Goal: Find specific page/section: Find specific page/section

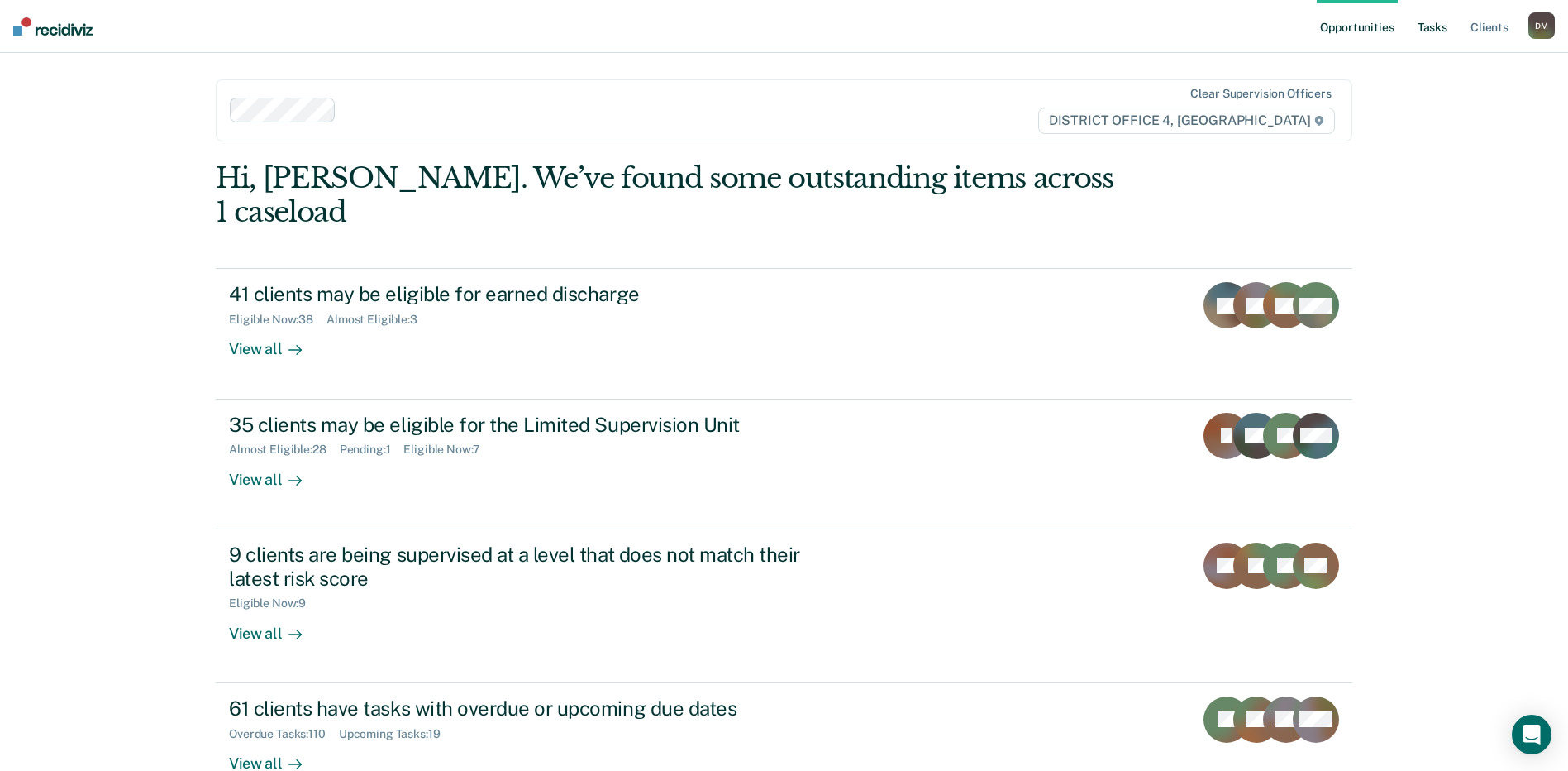
click at [1435, 21] on link "Tasks" at bounding box center [1432, 26] width 36 height 53
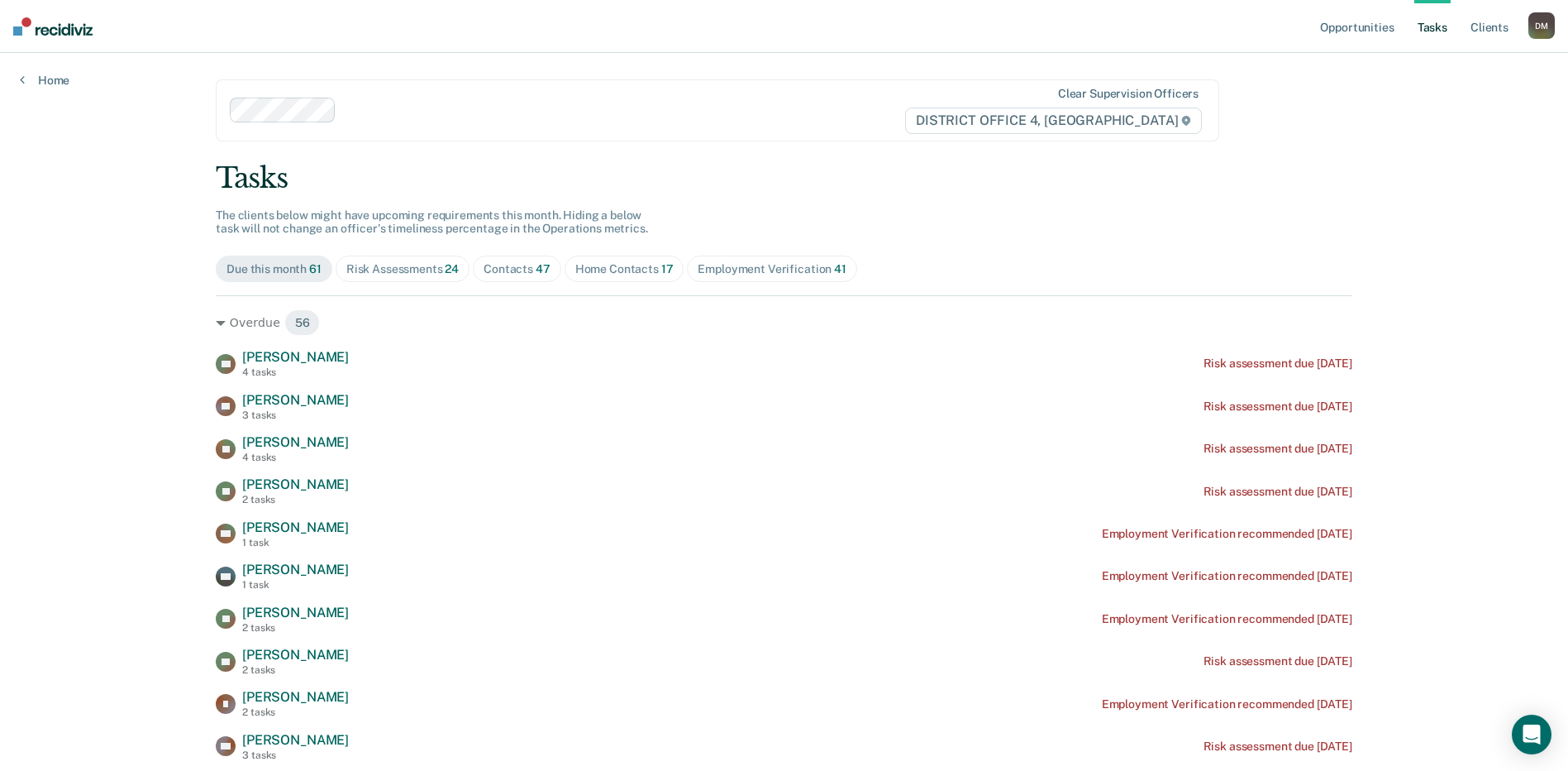
click at [546, 271] on span "Contacts 47" at bounding box center [516, 268] width 88 height 26
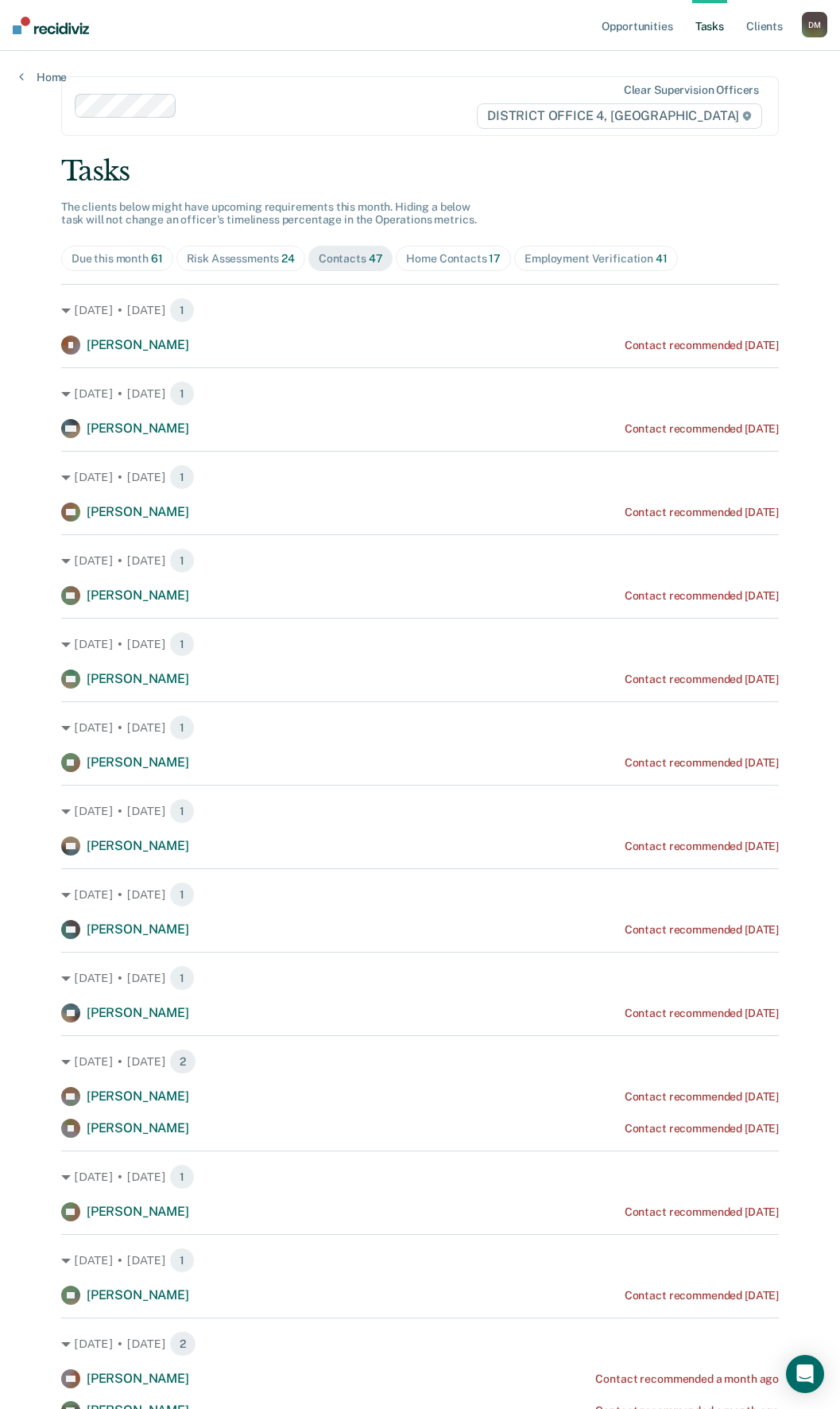
click at [202, 265] on div "Risk Assessments 24" at bounding box center [240, 258] width 108 height 13
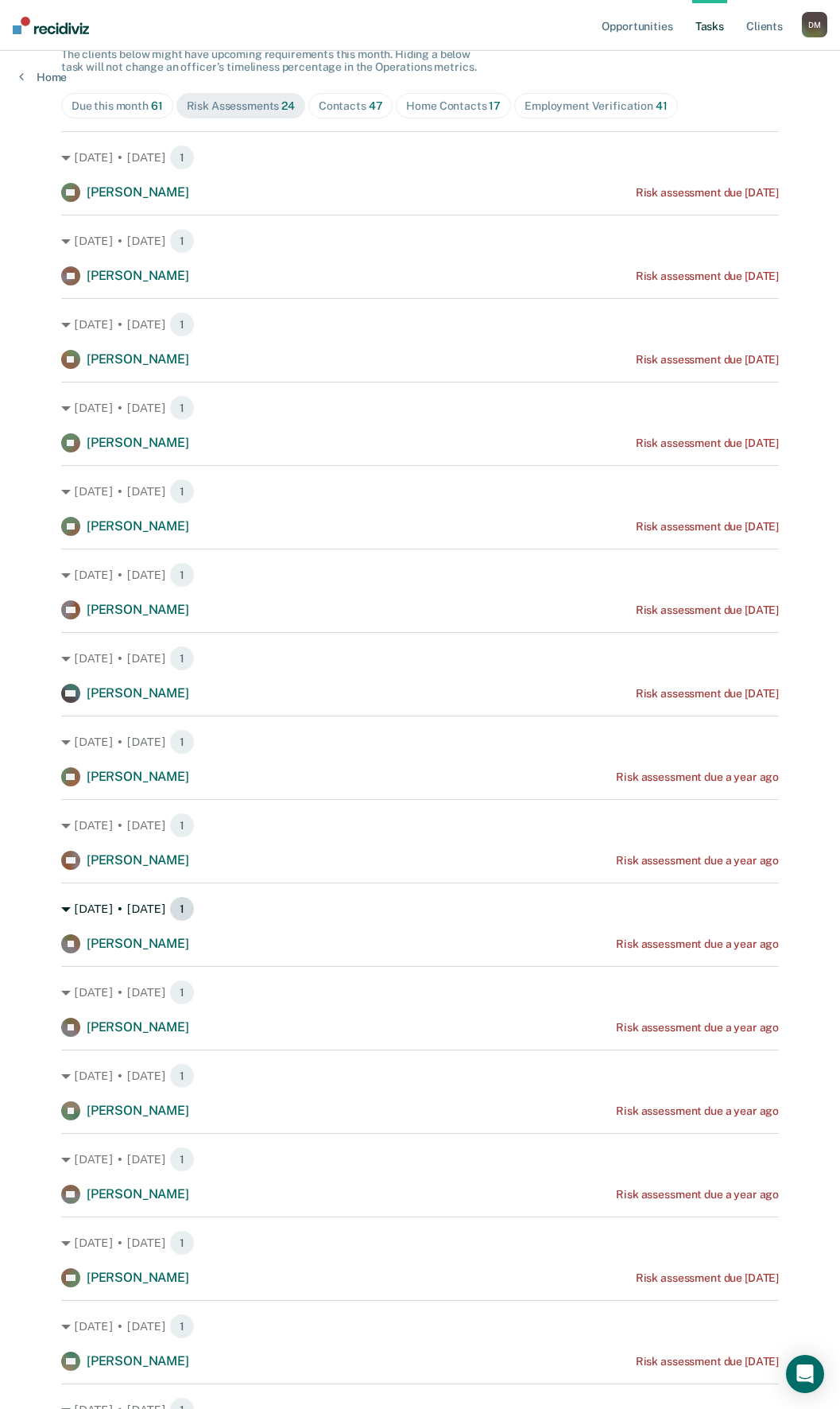
scroll to position [185, 0]
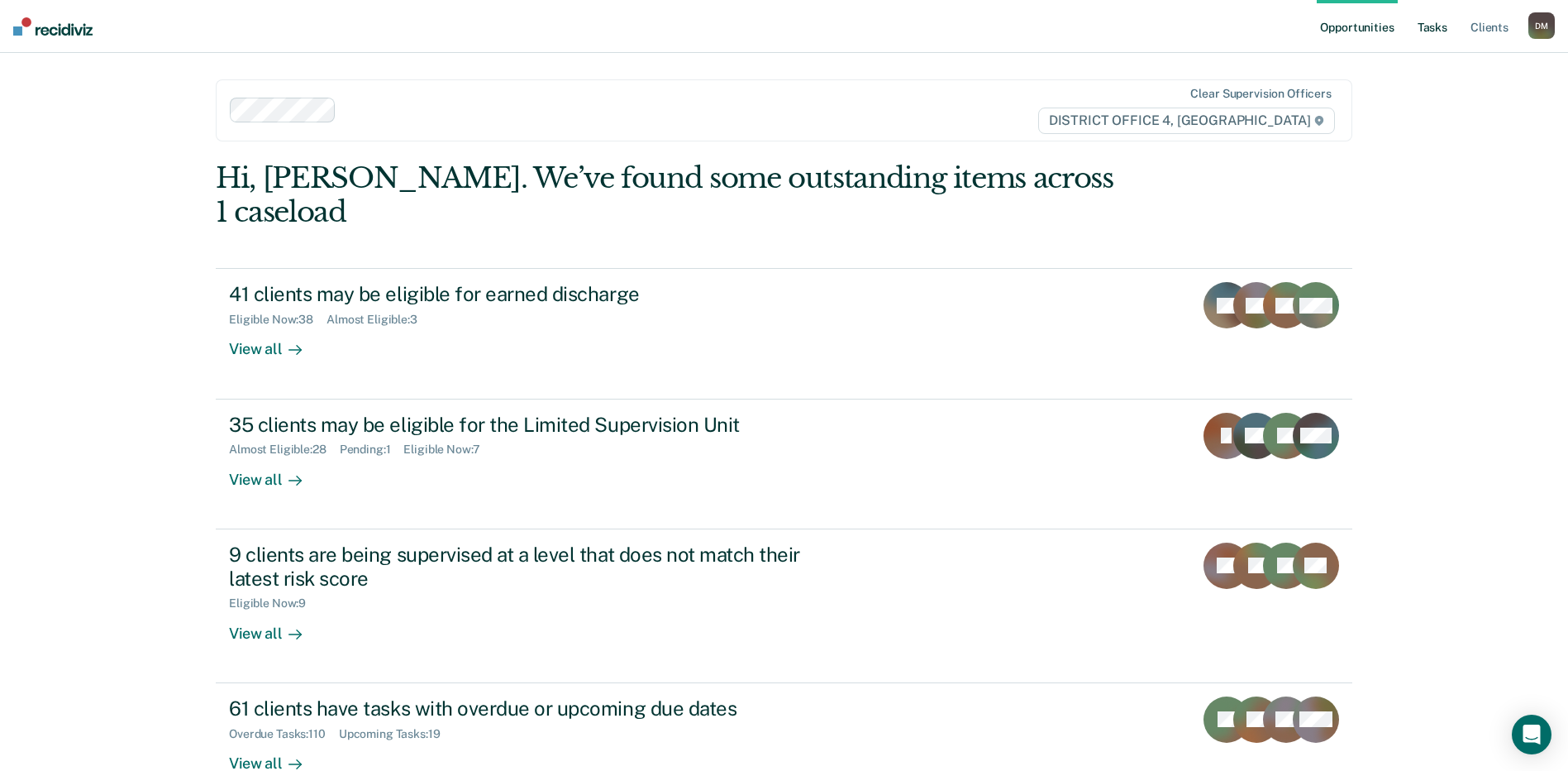
click at [1417, 19] on link "Tasks" at bounding box center [1432, 26] width 36 height 53
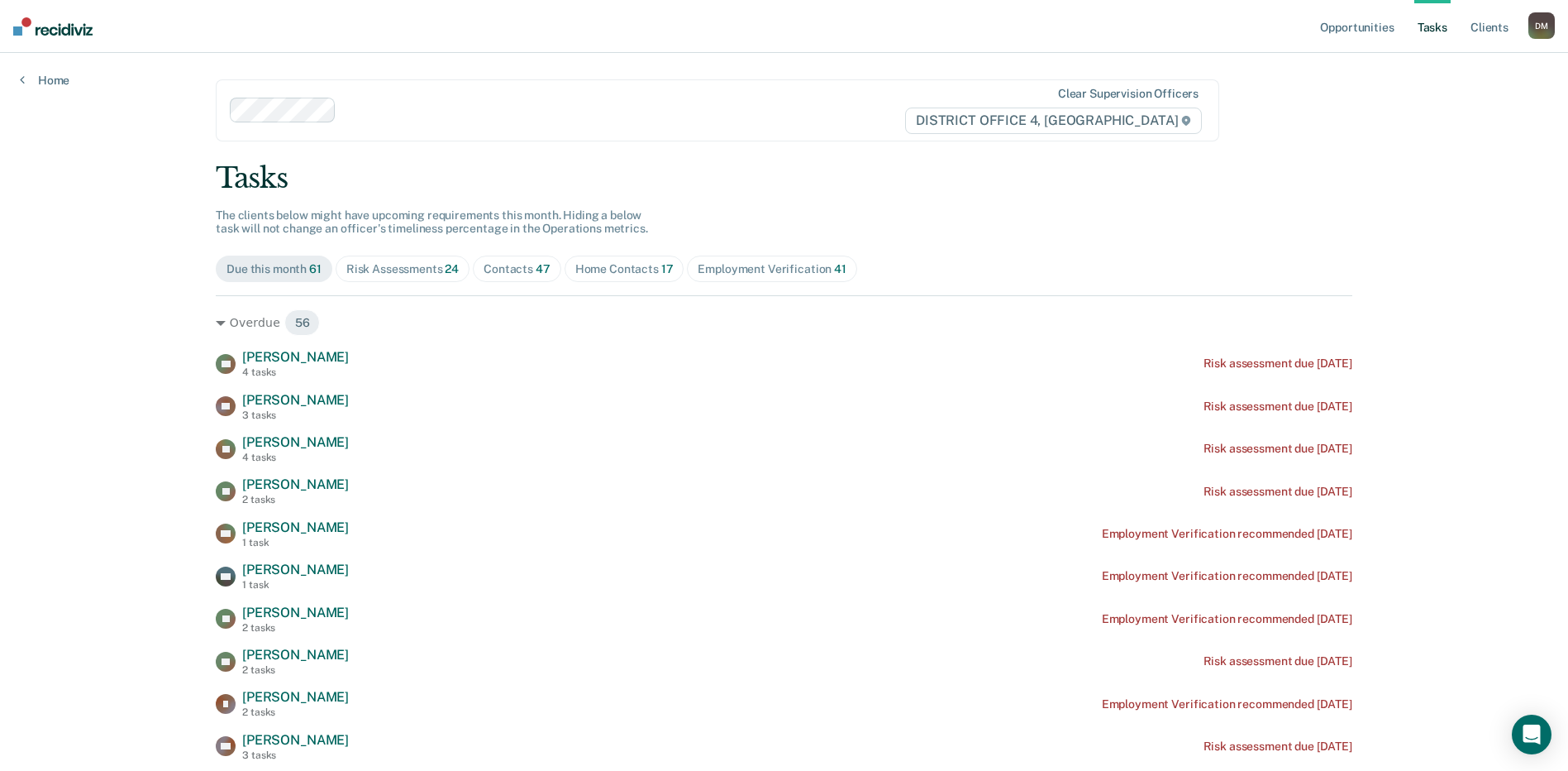
click at [600, 272] on div "Home Contacts 17" at bounding box center [625, 268] width 98 height 14
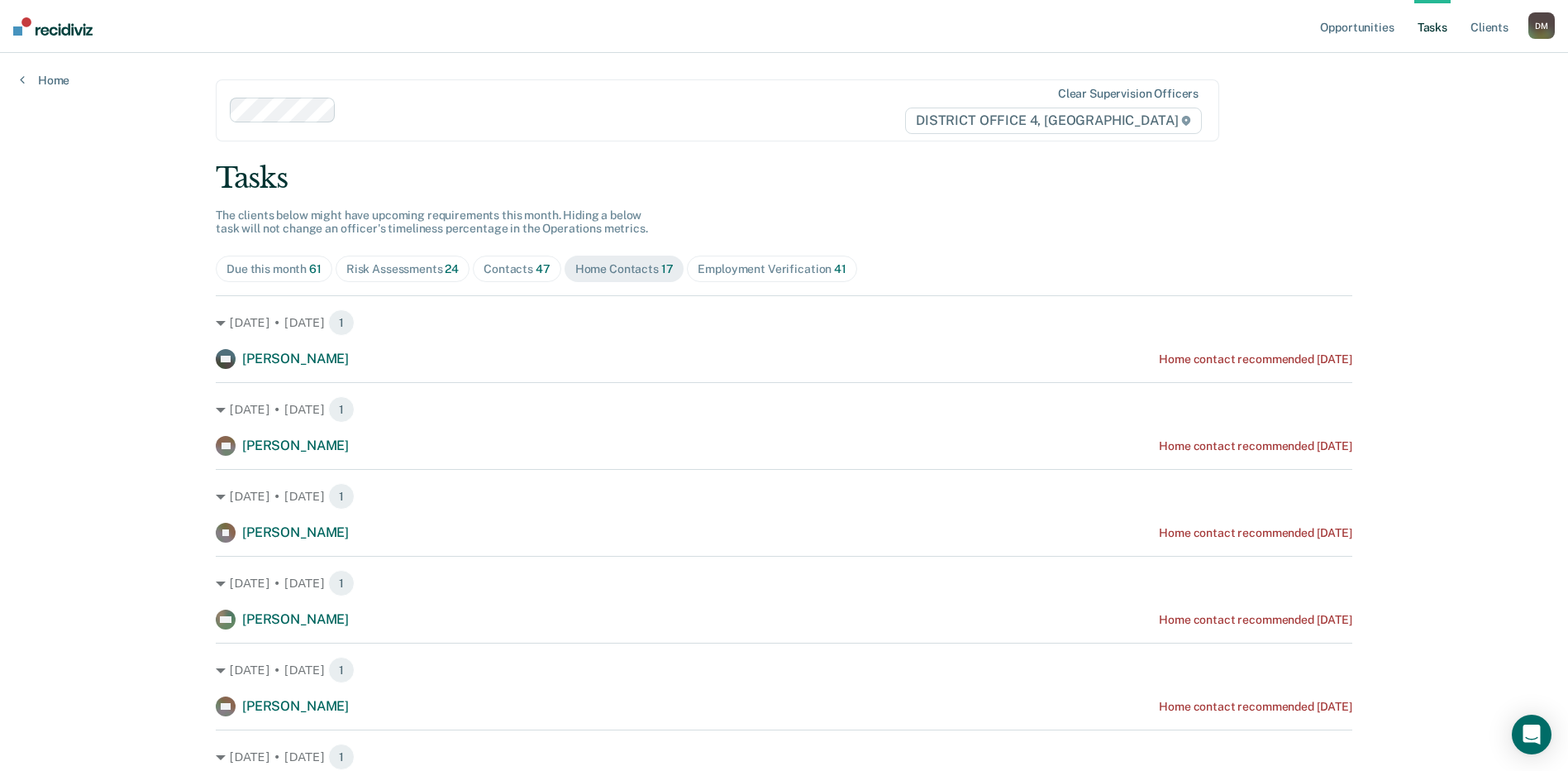
click at [507, 268] on div "Contacts 47" at bounding box center [517, 268] width 67 height 14
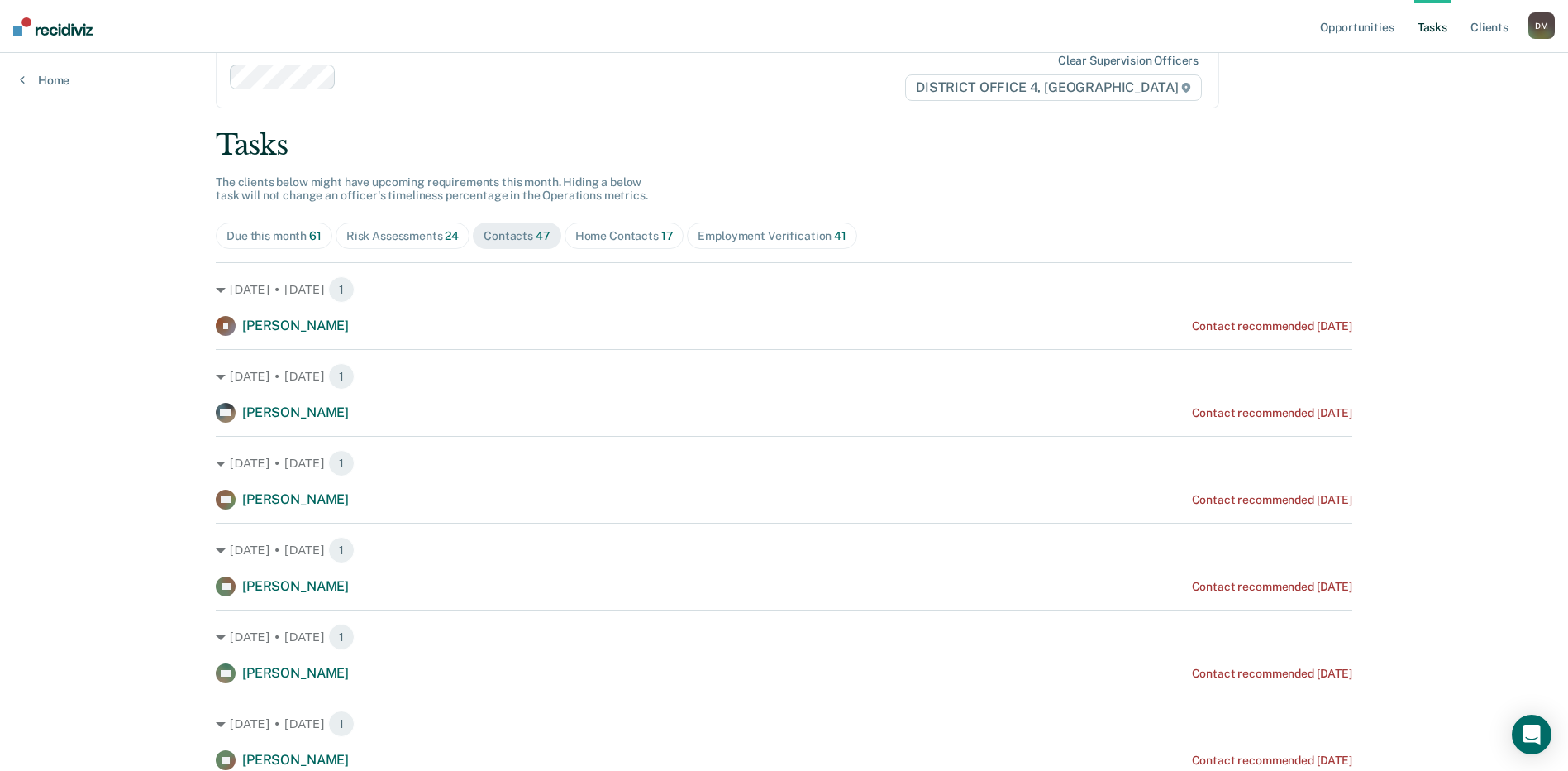
scroll to position [10, 0]
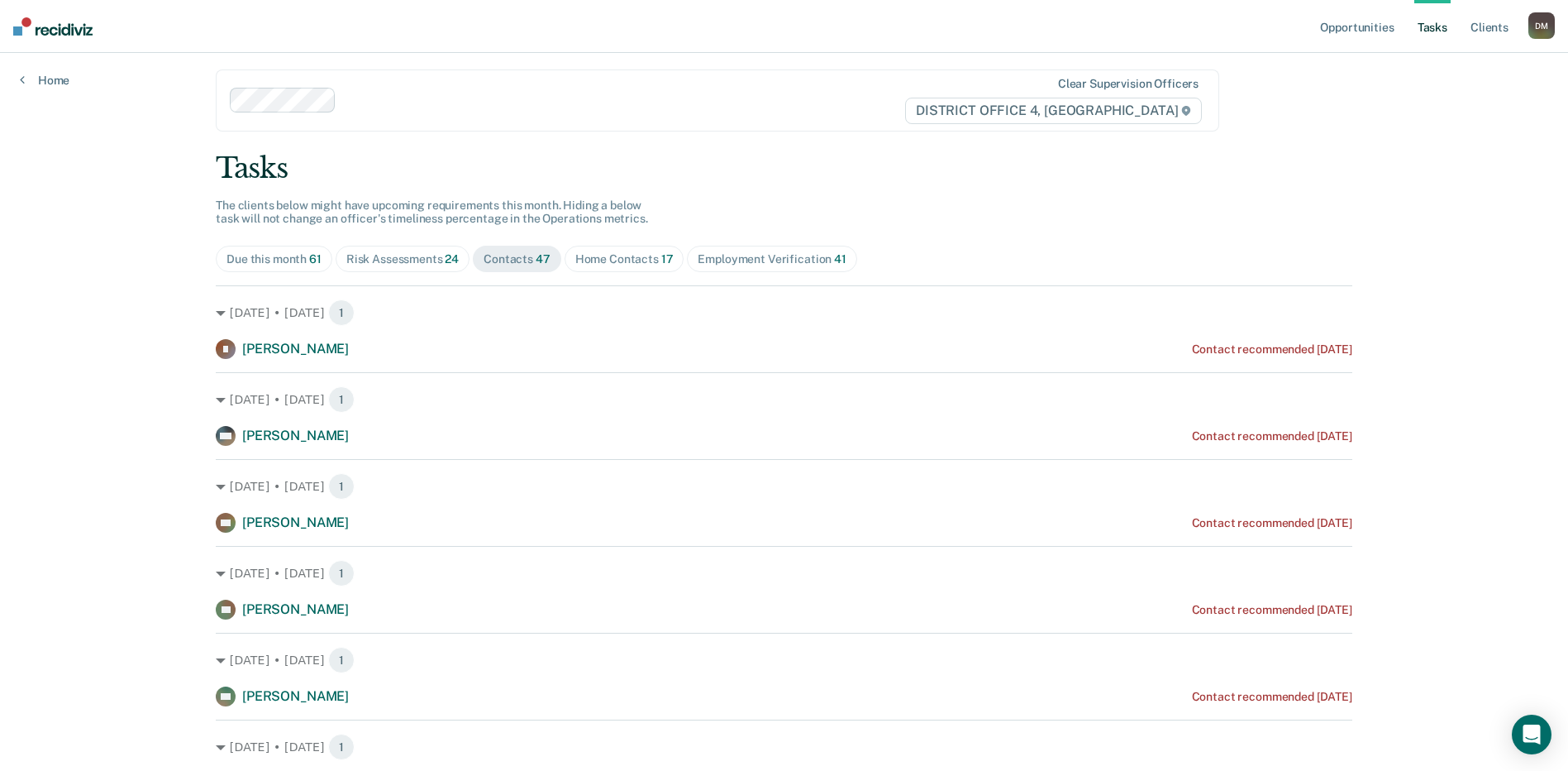
click at [502, 249] on span "Contacts 47" at bounding box center [516, 258] width 88 height 26
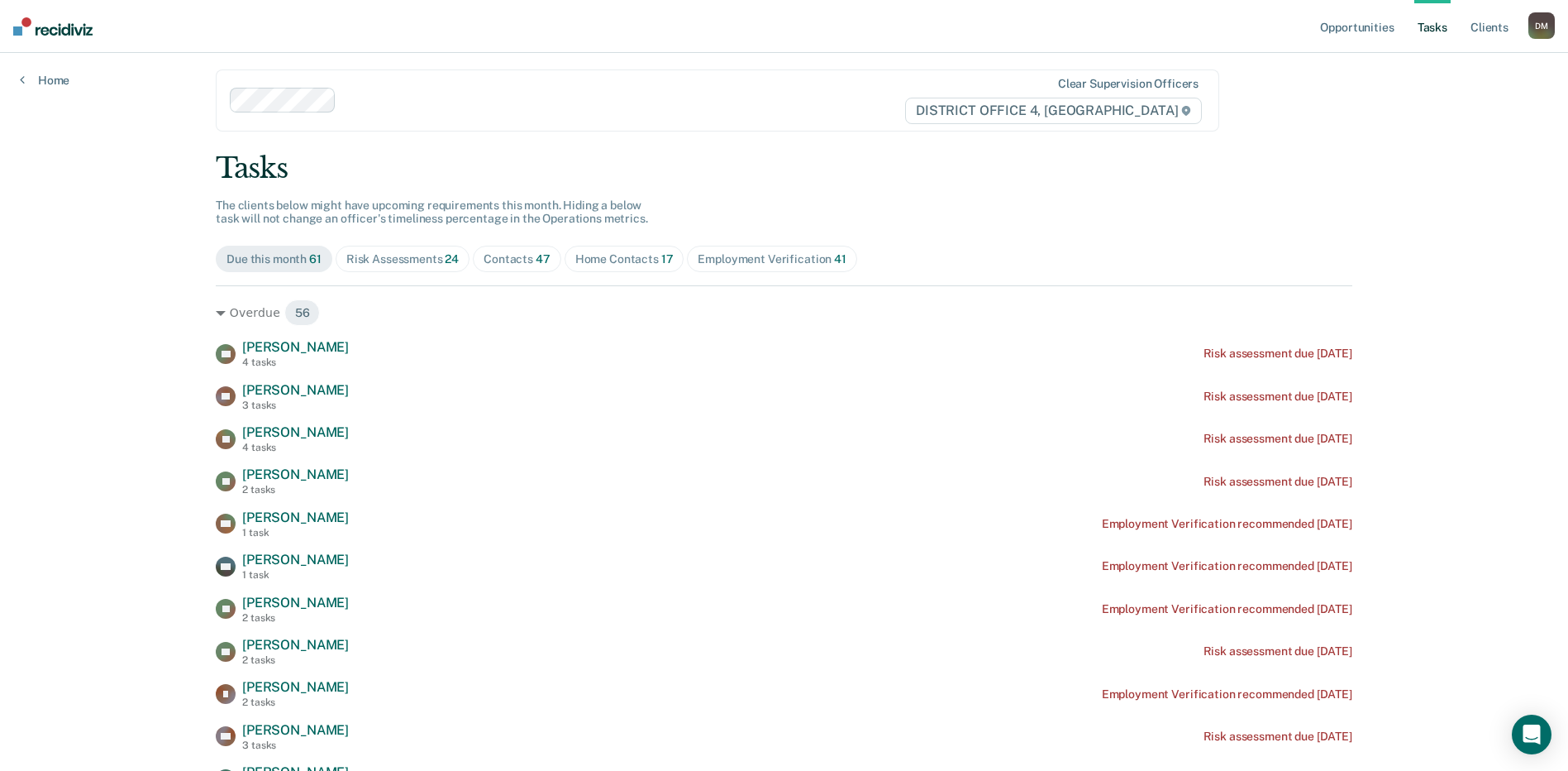
click at [406, 253] on div "Risk Assessments 24" at bounding box center [402, 259] width 112 height 14
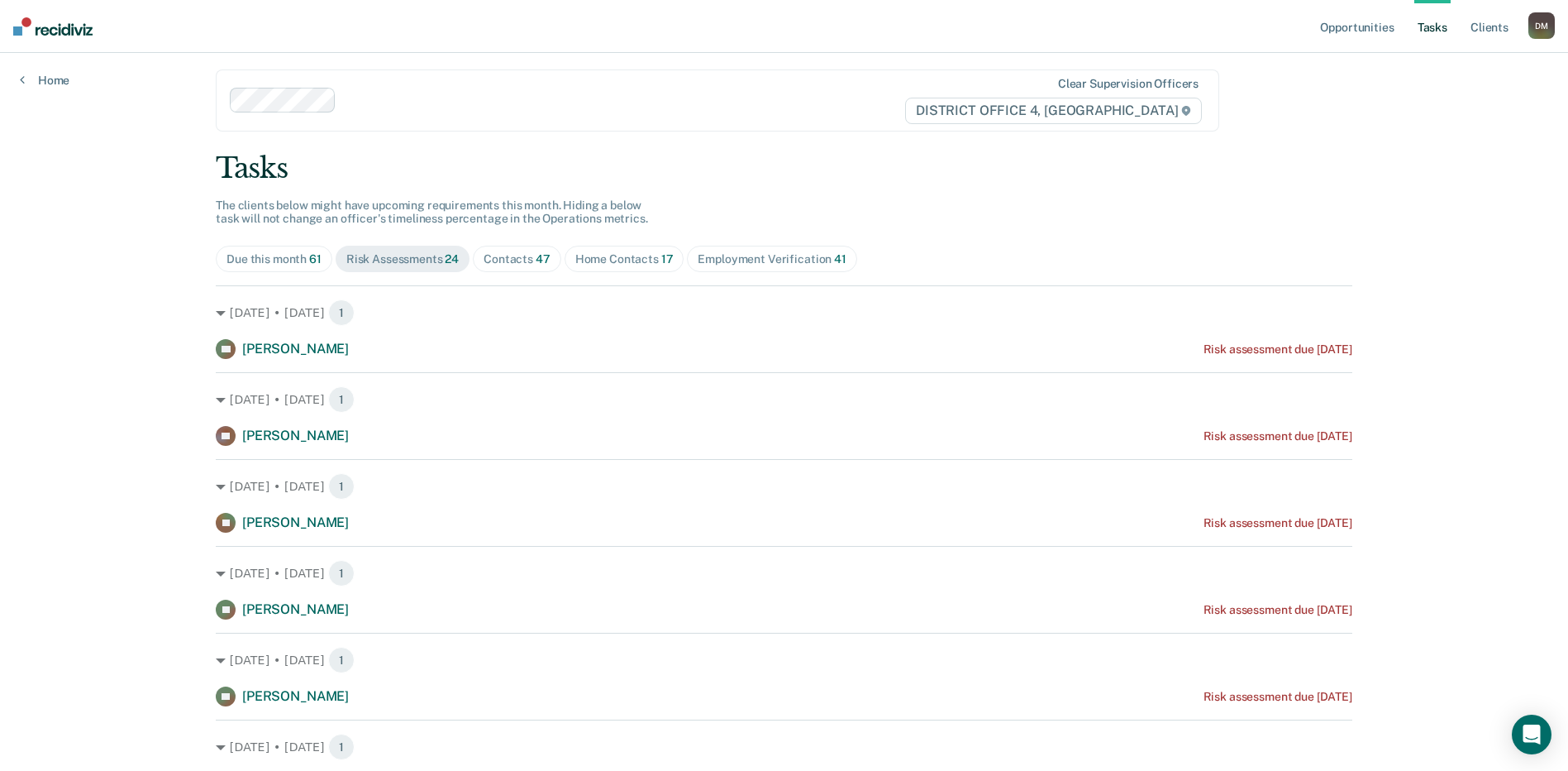
click at [519, 267] on span "Contacts 47" at bounding box center [516, 258] width 88 height 26
click at [449, 256] on span "24" at bounding box center [451, 259] width 14 height 13
click at [455, 253] on span "Risk Assessments 24" at bounding box center [403, 258] width 134 height 26
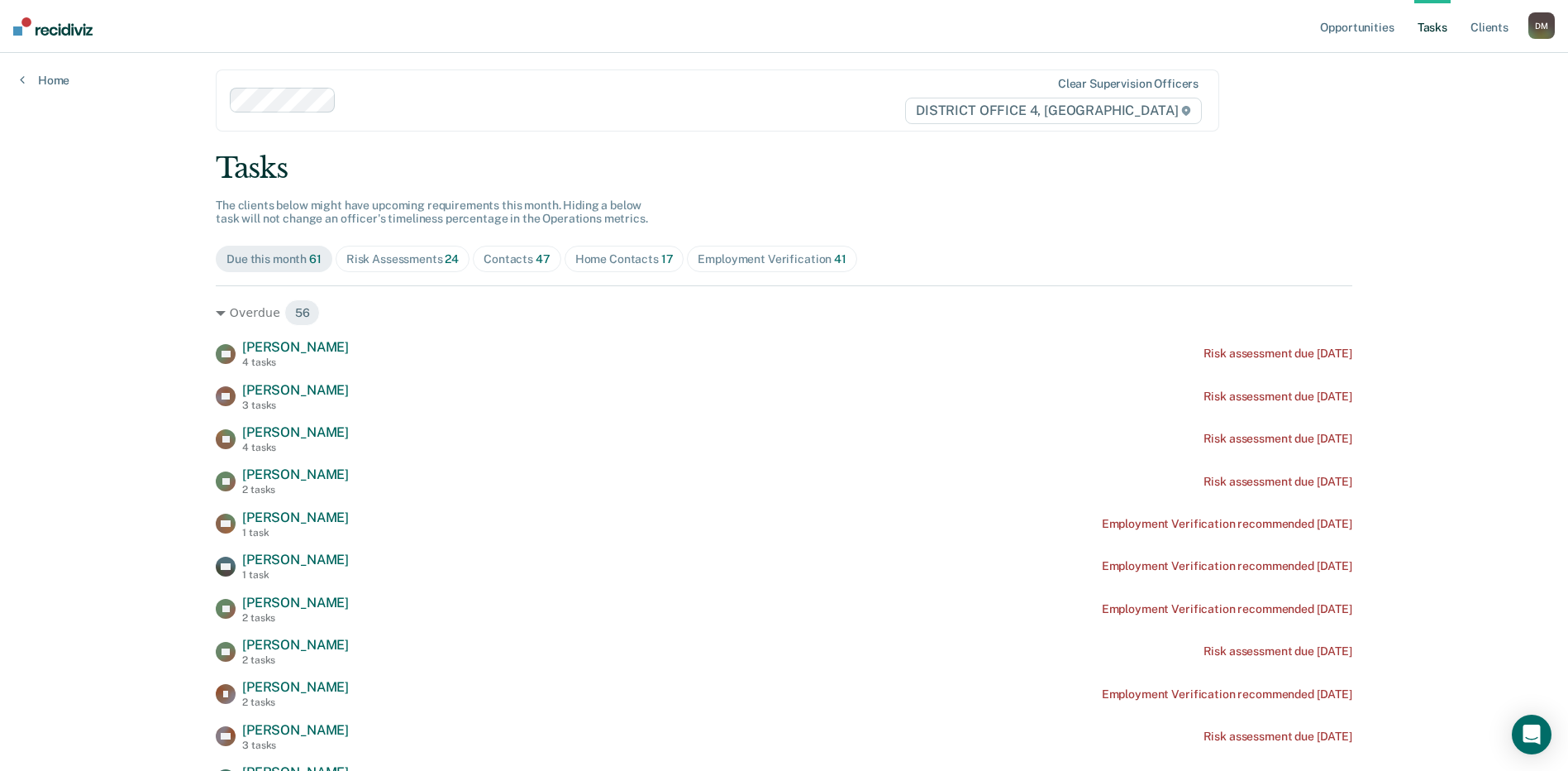
click at [492, 257] on div "Contacts 47" at bounding box center [517, 259] width 67 height 14
